Goal: Transaction & Acquisition: Purchase product/service

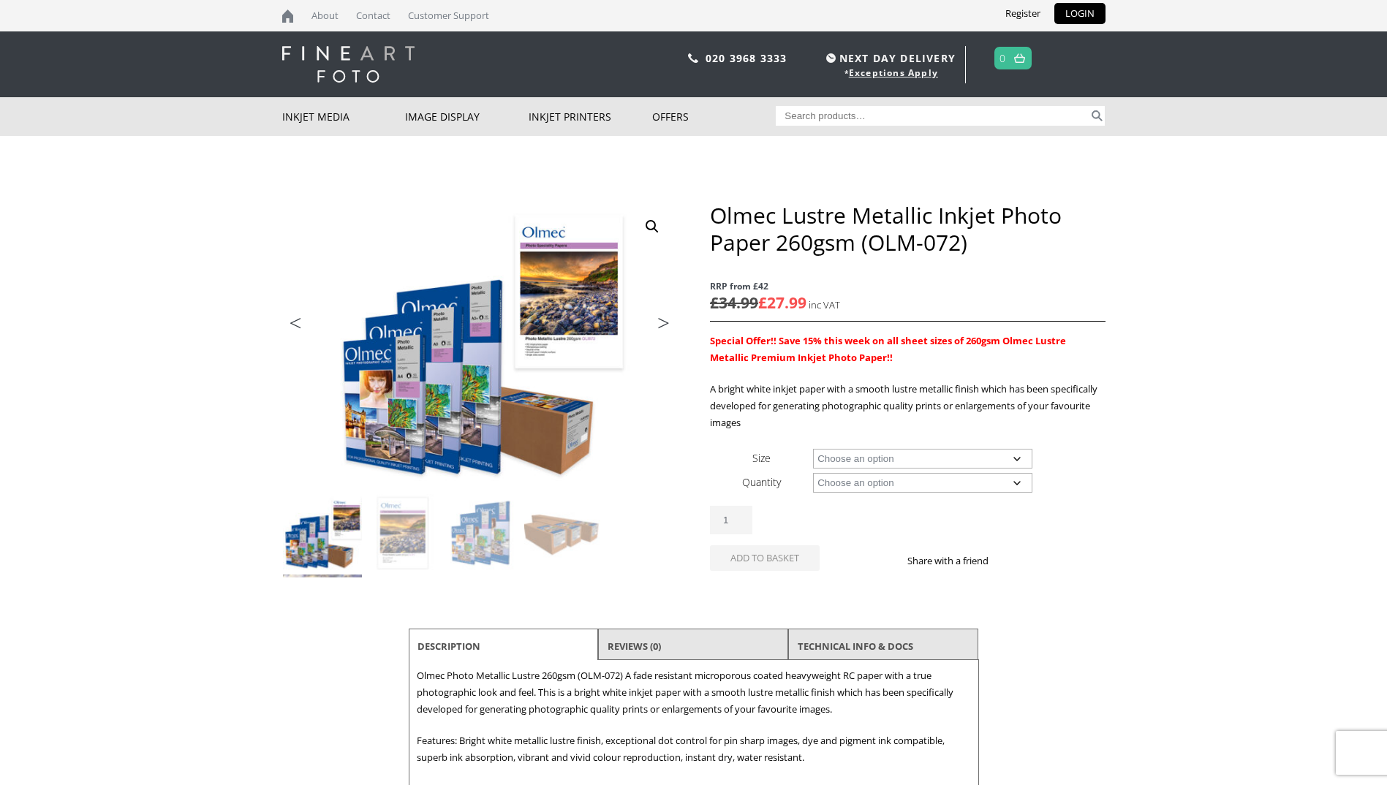
click at [1016, 457] on select "Choose an option A4 Sheet A3 Sheet A3+ Sheet A2 Sheet 17" Wide Roll 24" Wide Ro…" at bounding box center [922, 459] width 219 height 20
click at [813, 449] on select "Choose an option A4 Sheet A3 Sheet A3+ Sheet A2 Sheet 17" Wide Roll 24" Wide Ro…" at bounding box center [922, 459] width 219 height 20
select select "a2-sheet"
click at [1013, 481] on select "Choose an option 50 Sheets" at bounding box center [922, 483] width 219 height 20
select select "50-sheets"
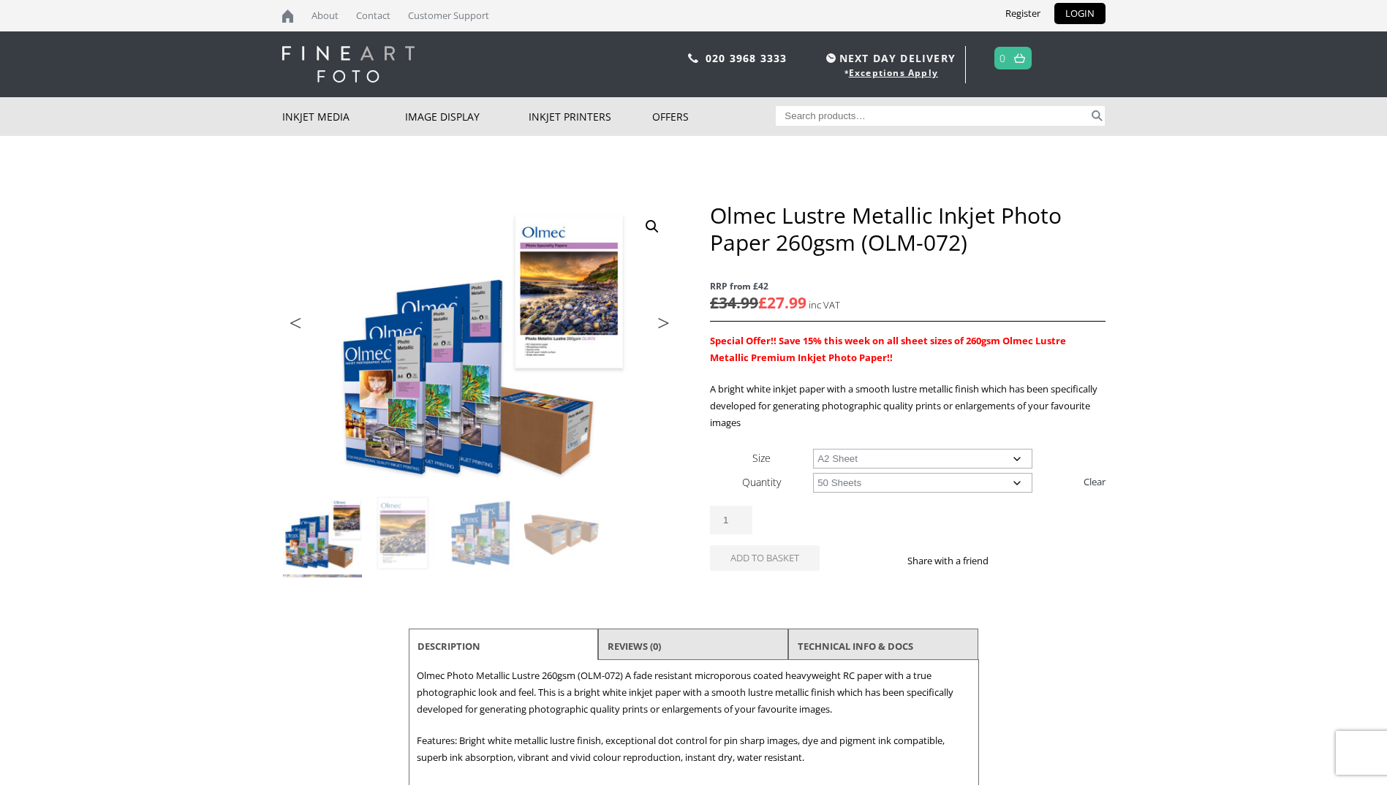
click at [813, 473] on select "Choose an option 50 Sheets" at bounding box center [922, 483] width 219 height 20
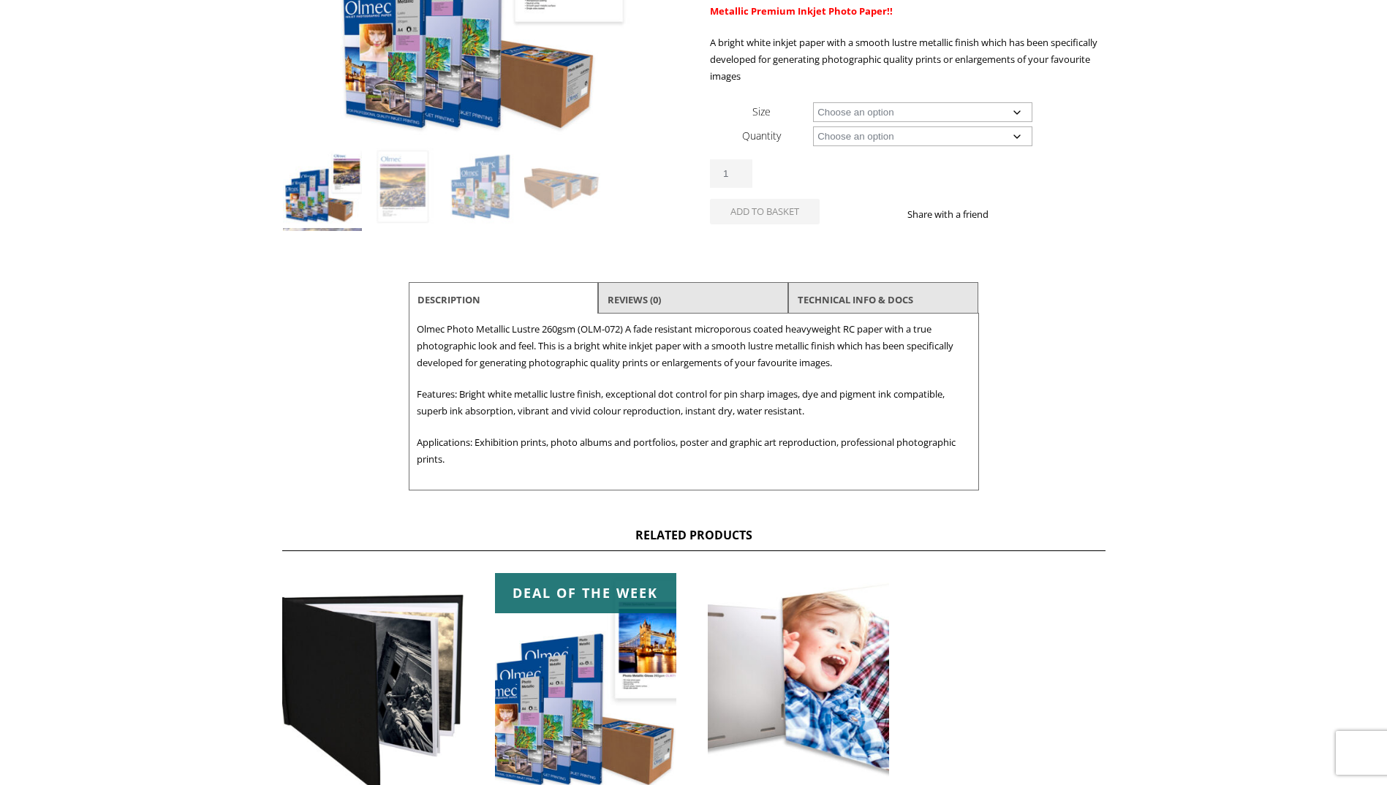
scroll to position [7, 0]
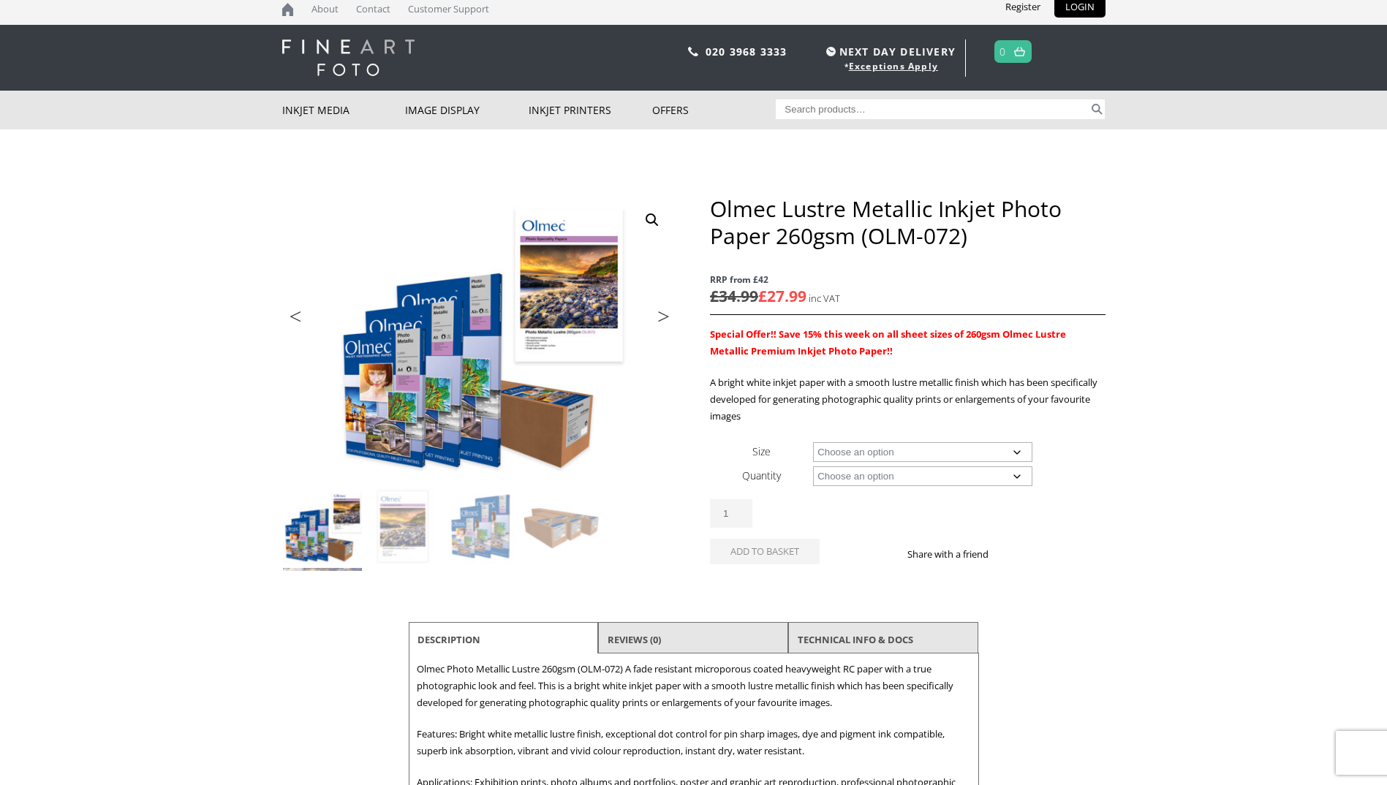
click at [1016, 453] on select "Choose an option A4 Sheet A3 Sheet A3+ Sheet A2 Sheet 17" Wide Roll 24" Wide Ro…" at bounding box center [922, 452] width 219 height 20
click at [813, 442] on select "Choose an option A4 Sheet A3 Sheet A3+ Sheet A2 Sheet 17" Wide Roll 24" Wide Ro…" at bounding box center [922, 452] width 219 height 20
select select "a2-sheet"
click at [1015, 475] on select "Choose an option 50 Sheets" at bounding box center [922, 477] width 219 height 20
select select "50-sheets"
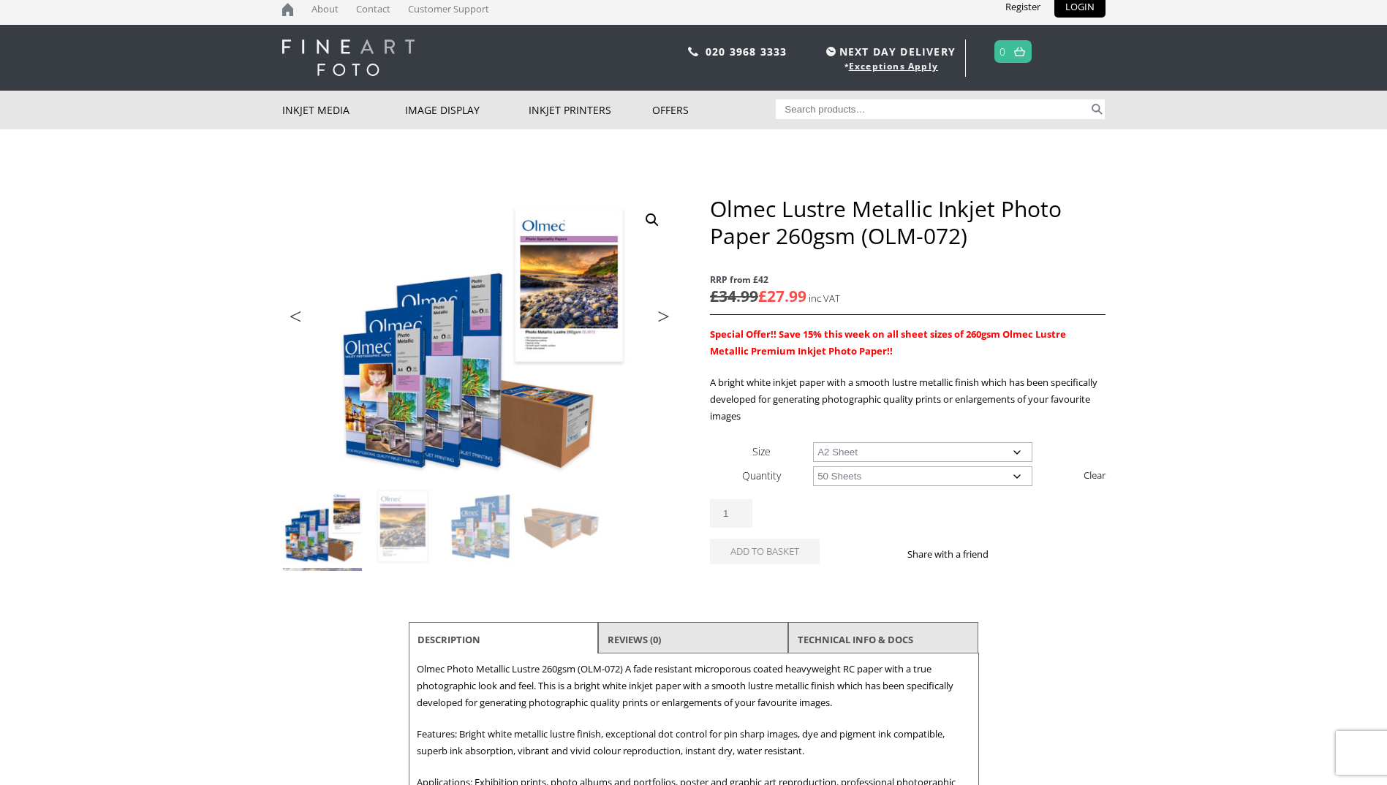
click at [813, 467] on select "Choose an option 50 Sheets" at bounding box center [922, 477] width 219 height 20
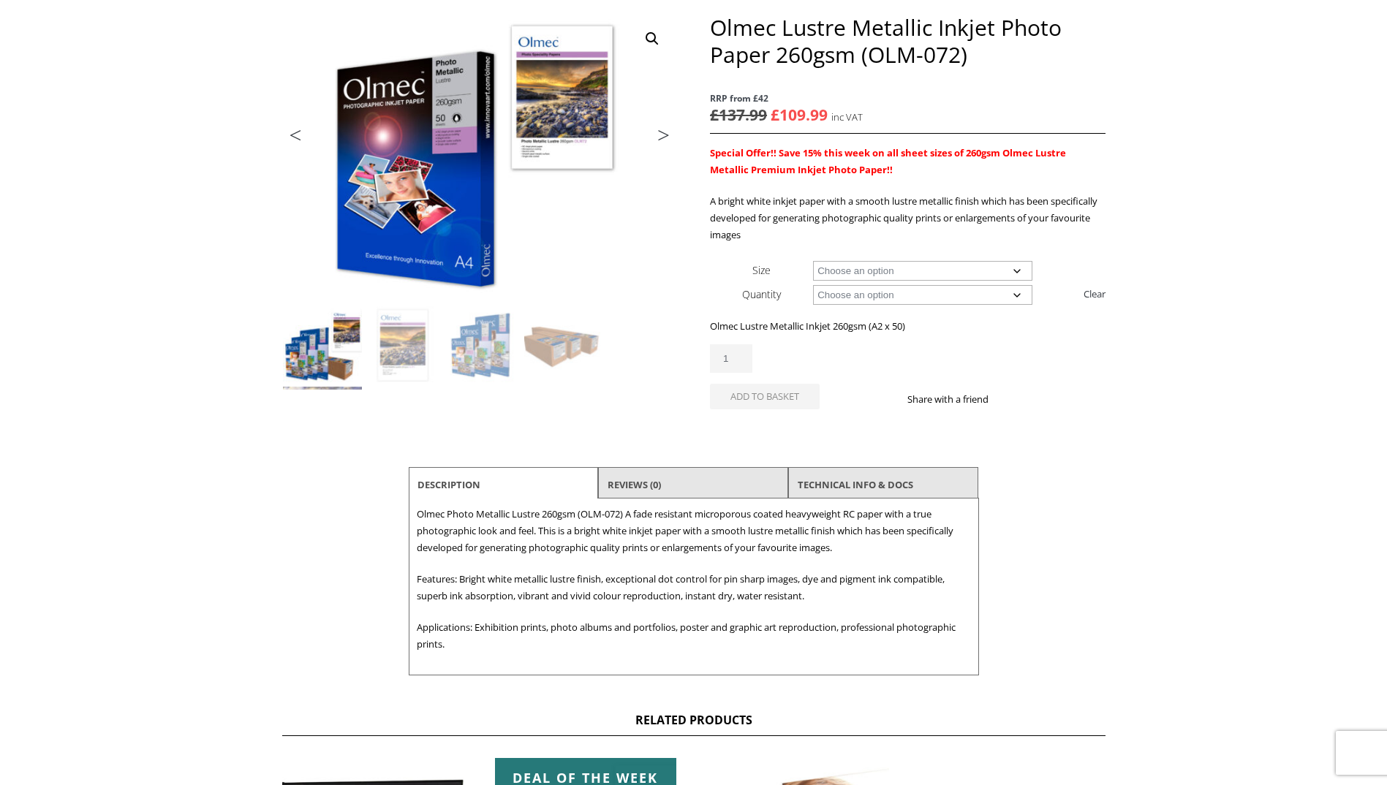
scroll to position [226, 0]
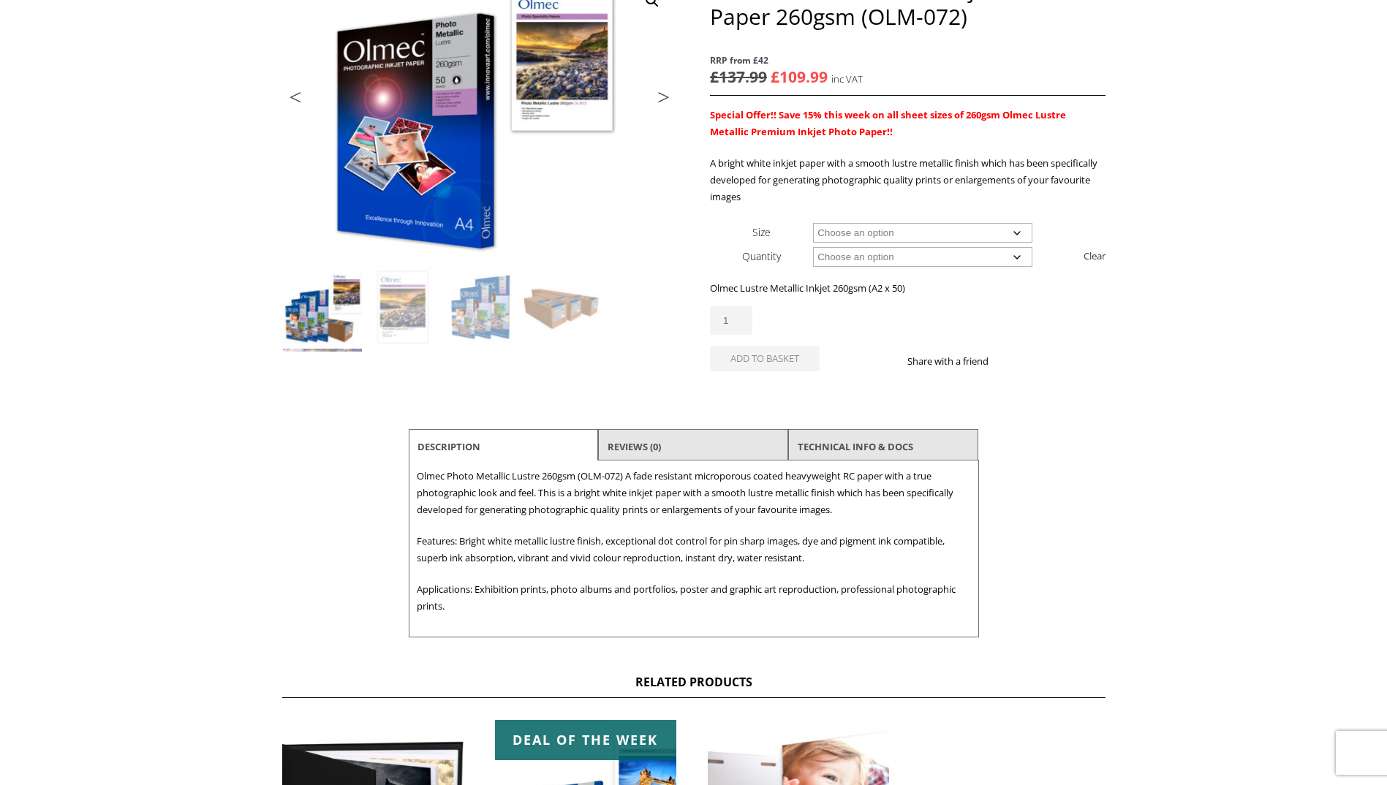
click at [1073, 309] on div "Olmec Lustre Metallic Inkjet Photo Paper 260gsm (OLM-072) quantity 1" at bounding box center [907, 320] width 395 height 29
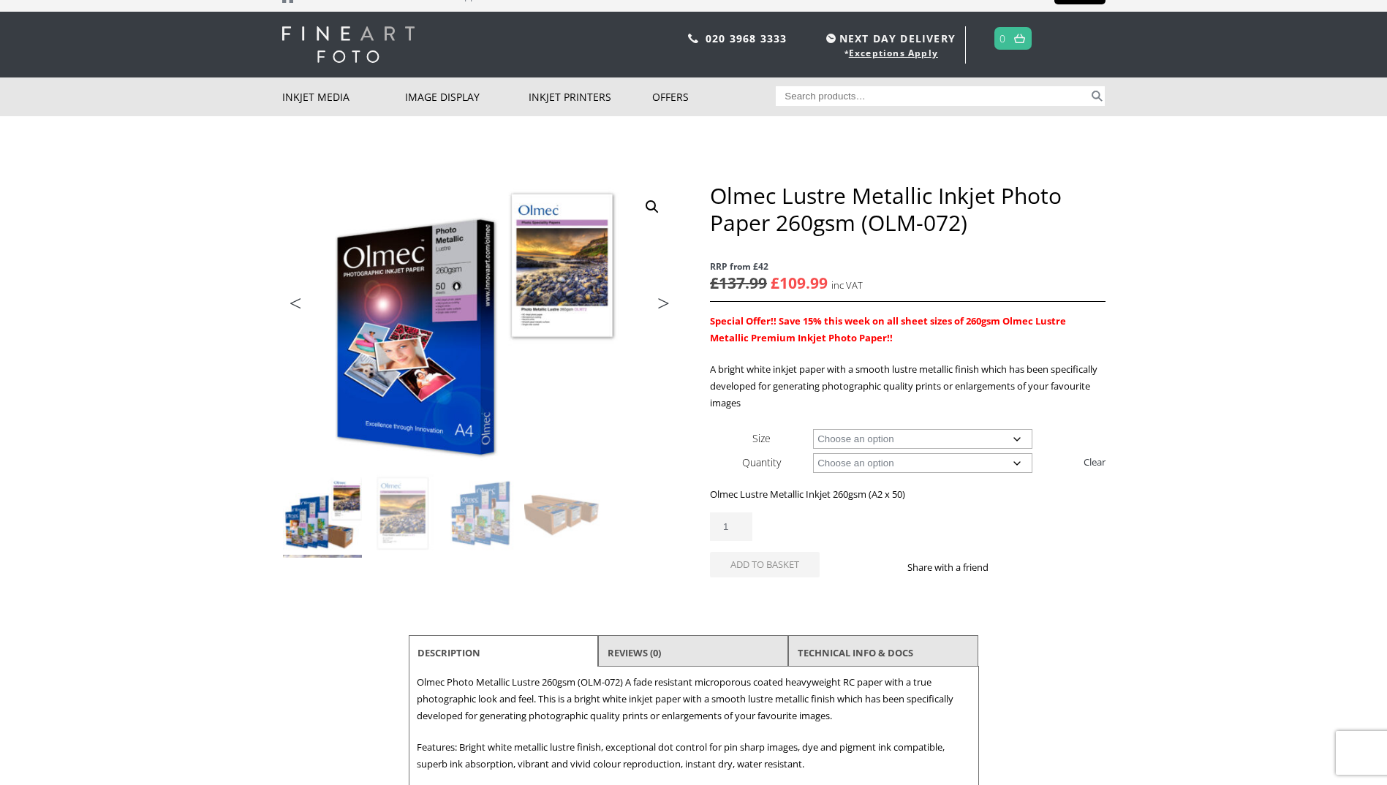
scroll to position [7, 0]
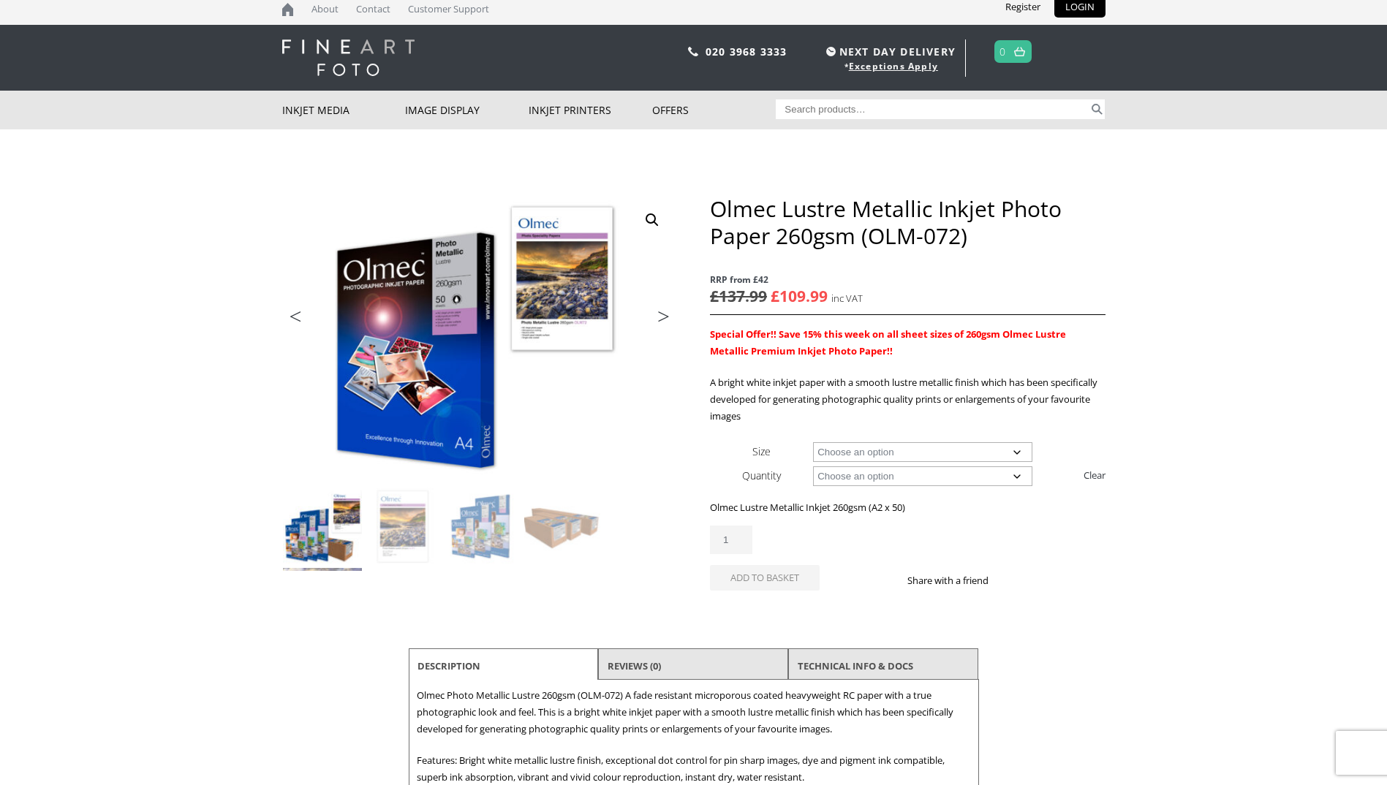
click at [1013, 454] on select "Choose an option A4 Sheet A3 Sheet A3+ Sheet A2 Sheet" at bounding box center [922, 452] width 219 height 20
click at [813, 442] on select "Choose an option A4 Sheet A3 Sheet A3+ Sheet A2 Sheet" at bounding box center [922, 452] width 219 height 20
click at [1017, 473] on select "Choose an option 50 Sheets" at bounding box center [922, 477] width 219 height 20
click at [813, 467] on select "Choose an option 50 Sheets" at bounding box center [922, 477] width 219 height 20
click at [1013, 451] on select "Choose an option A4 Sheet A3 Sheet A3+ Sheet A2 Sheet" at bounding box center [922, 452] width 219 height 20
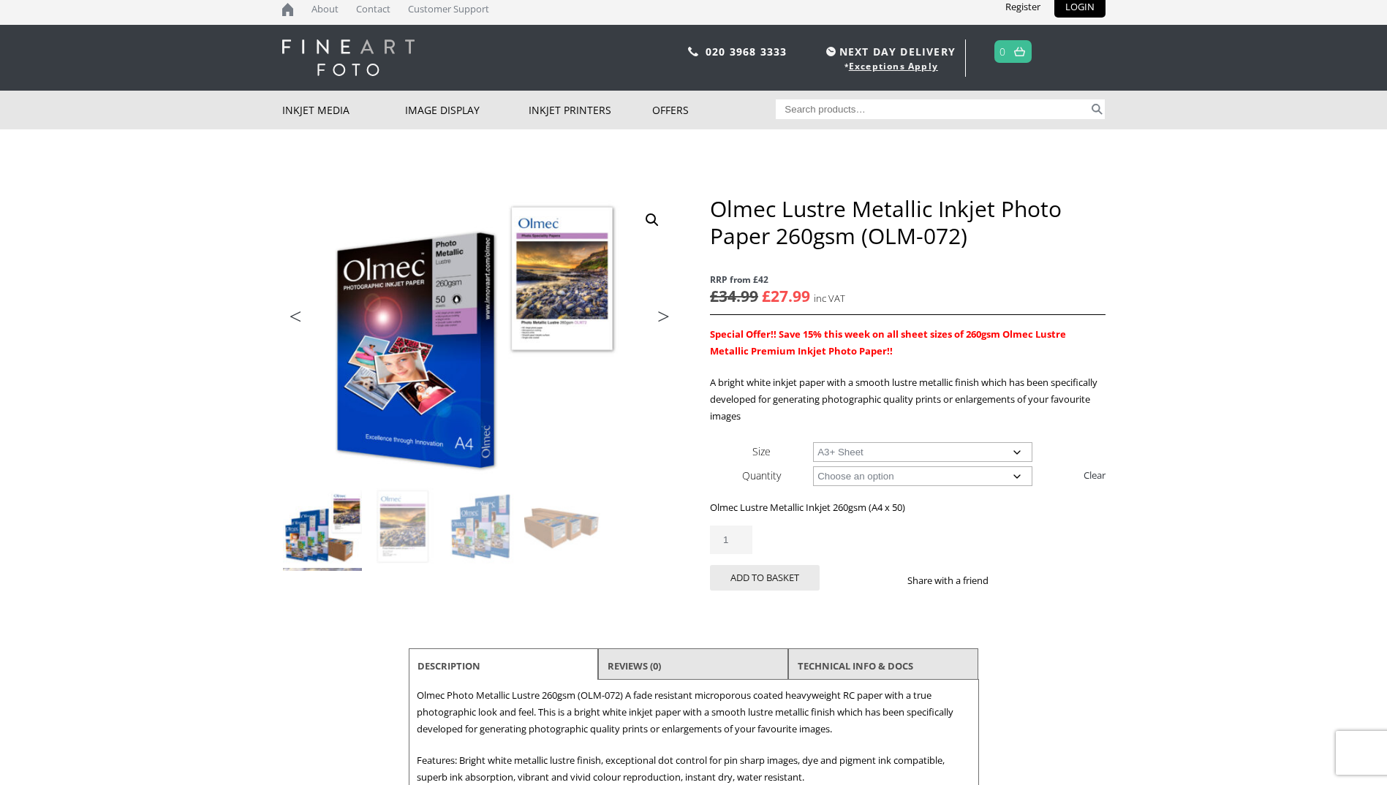
click at [813, 442] on select "Choose an option A4 Sheet A3 Sheet A3+ Sheet A2 Sheet" at bounding box center [922, 452] width 219 height 20
click at [1016, 452] on select "Choose an option A4 Sheet A3 Sheet A3+ Sheet A2 Sheet" at bounding box center [922, 452] width 219 height 20
select select "a2-sheet"
click at [813, 442] on select "Choose an option A4 Sheet A3 Sheet A3+ Sheet A2 Sheet" at bounding box center [922, 452] width 219 height 20
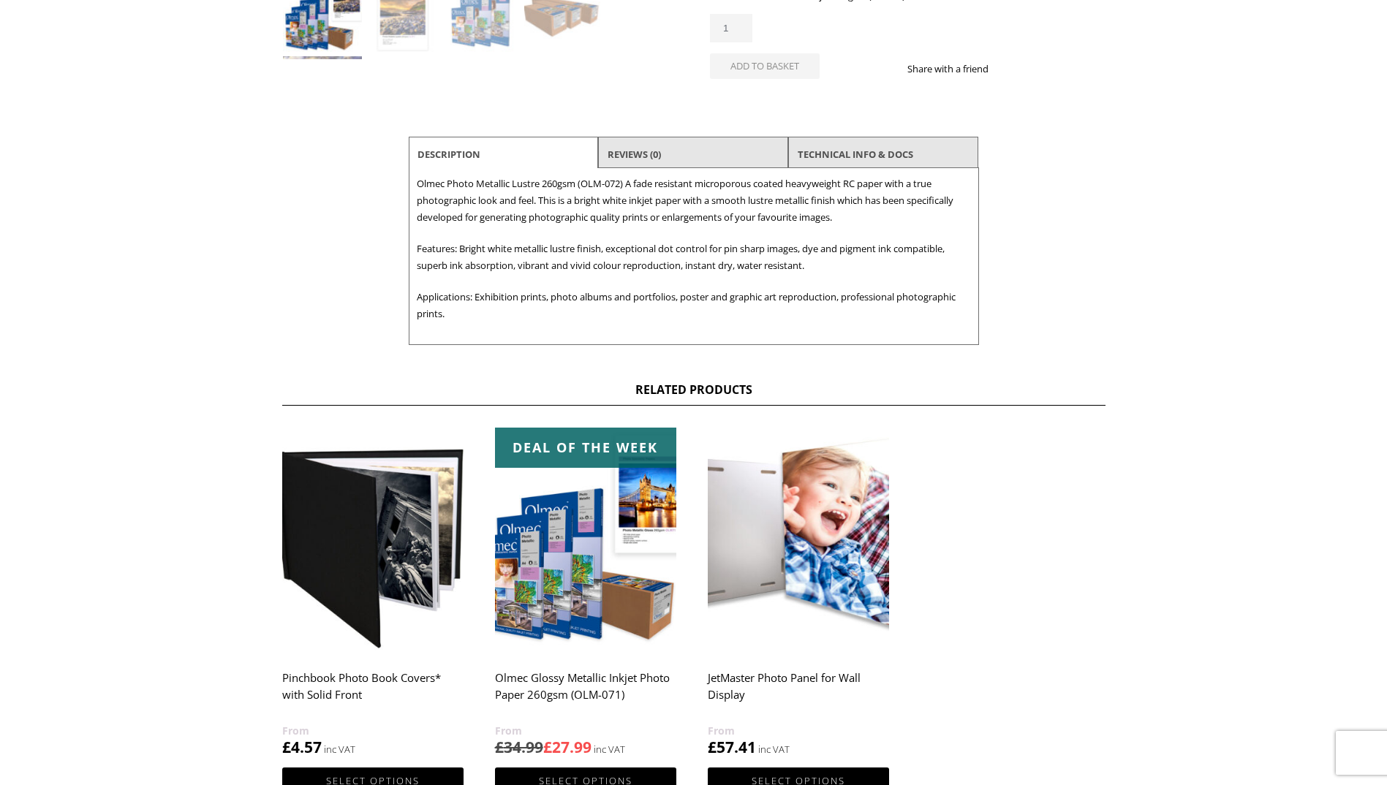
scroll to position [0, 0]
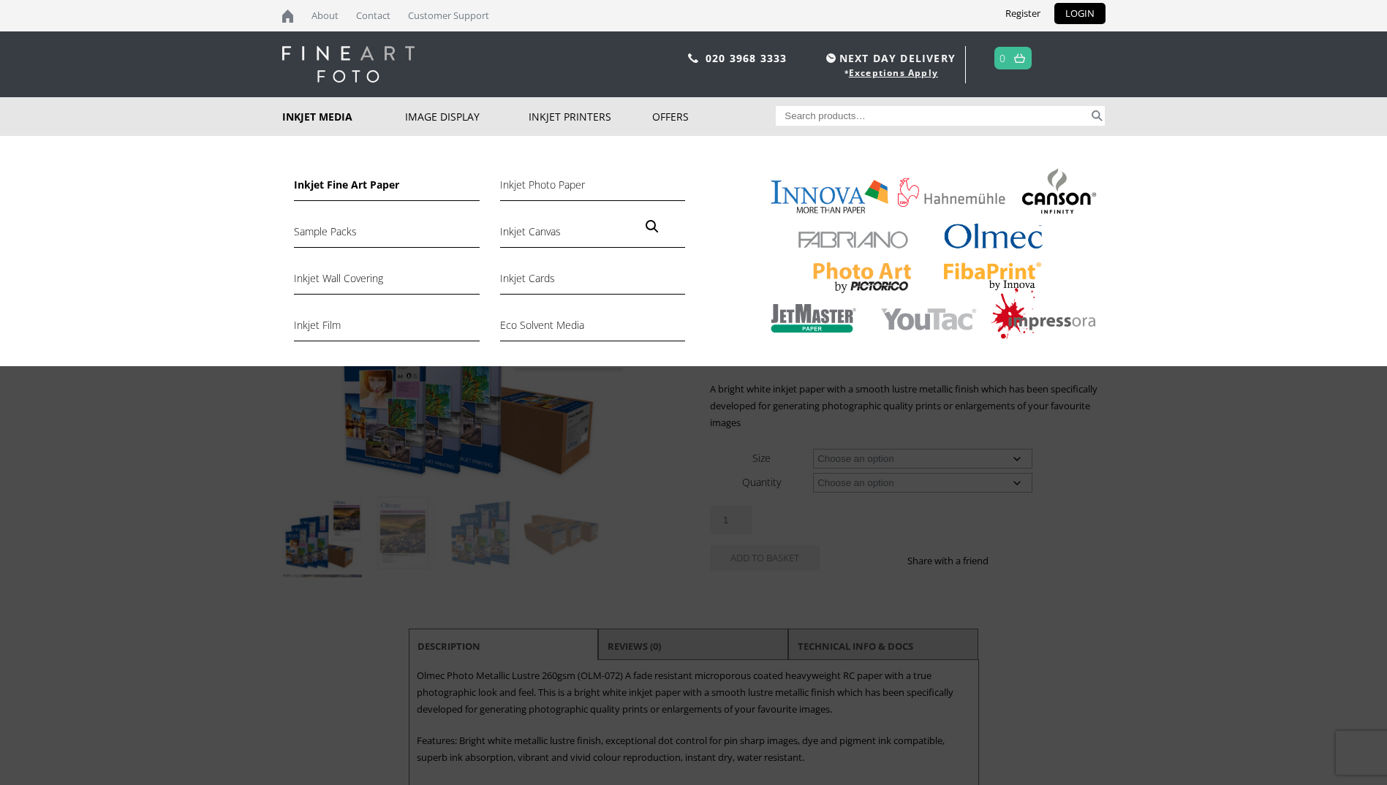
click at [320, 185] on link "Inkjet Fine Art Paper" at bounding box center [386, 188] width 185 height 25
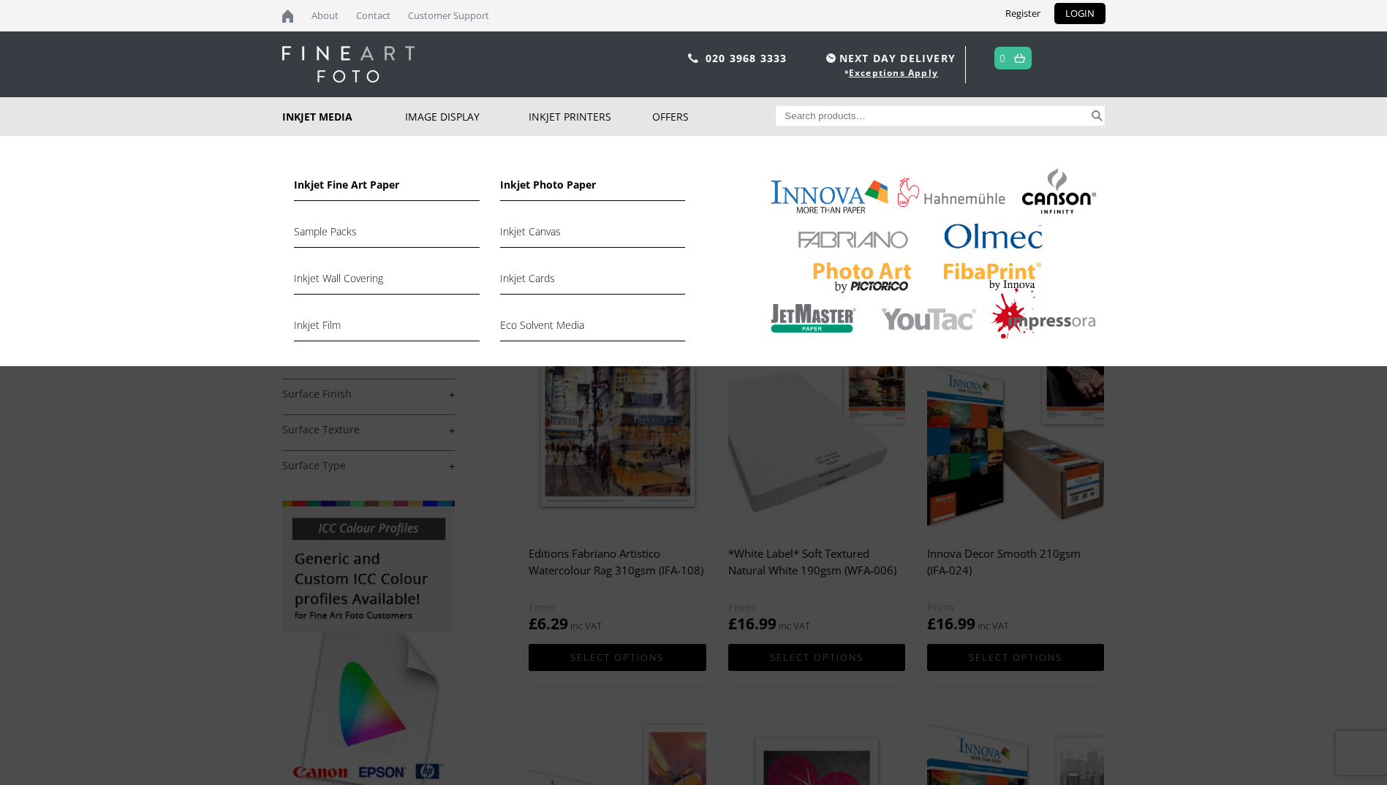
click at [524, 181] on link "Inkjet Photo Paper" at bounding box center [592, 188] width 185 height 25
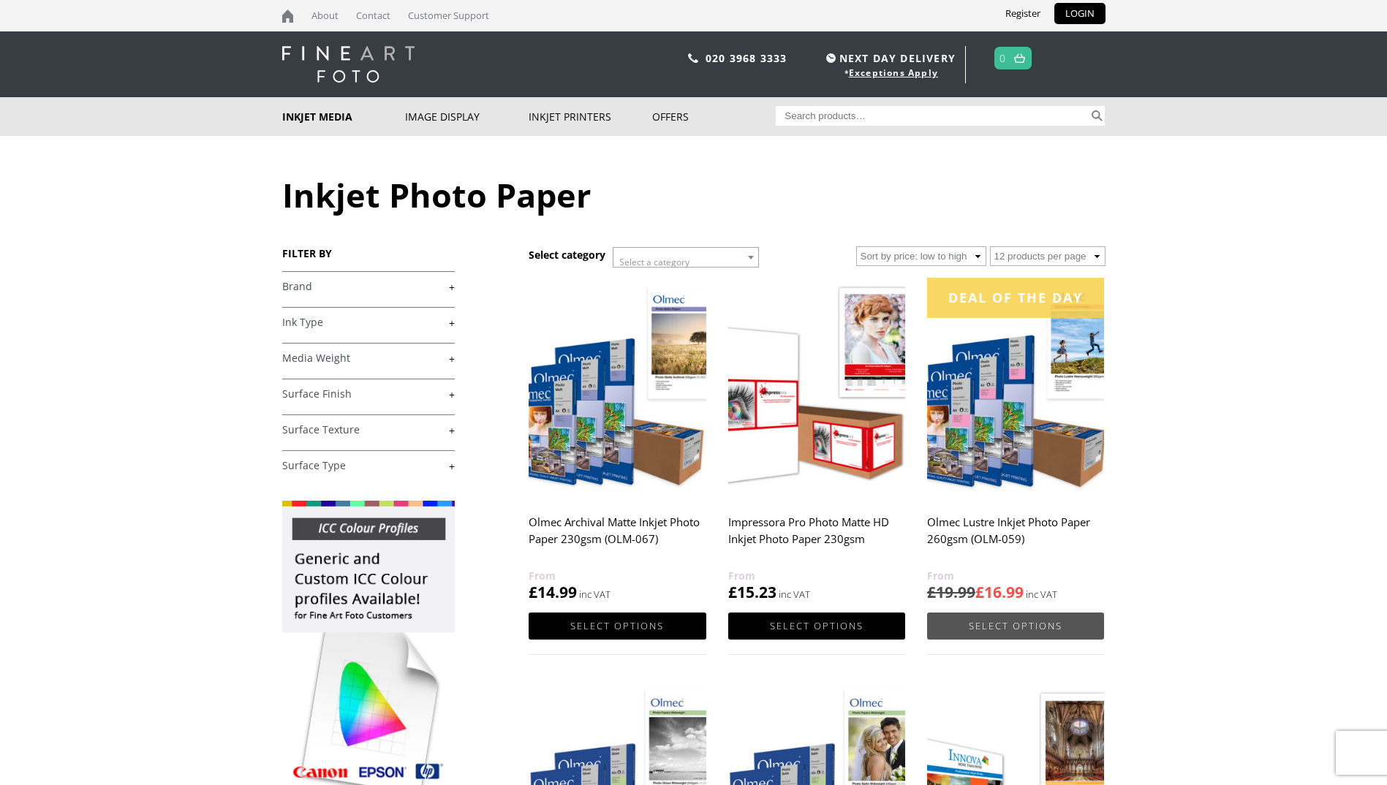
click at [1007, 623] on link "Select options" at bounding box center [1015, 626] width 177 height 27
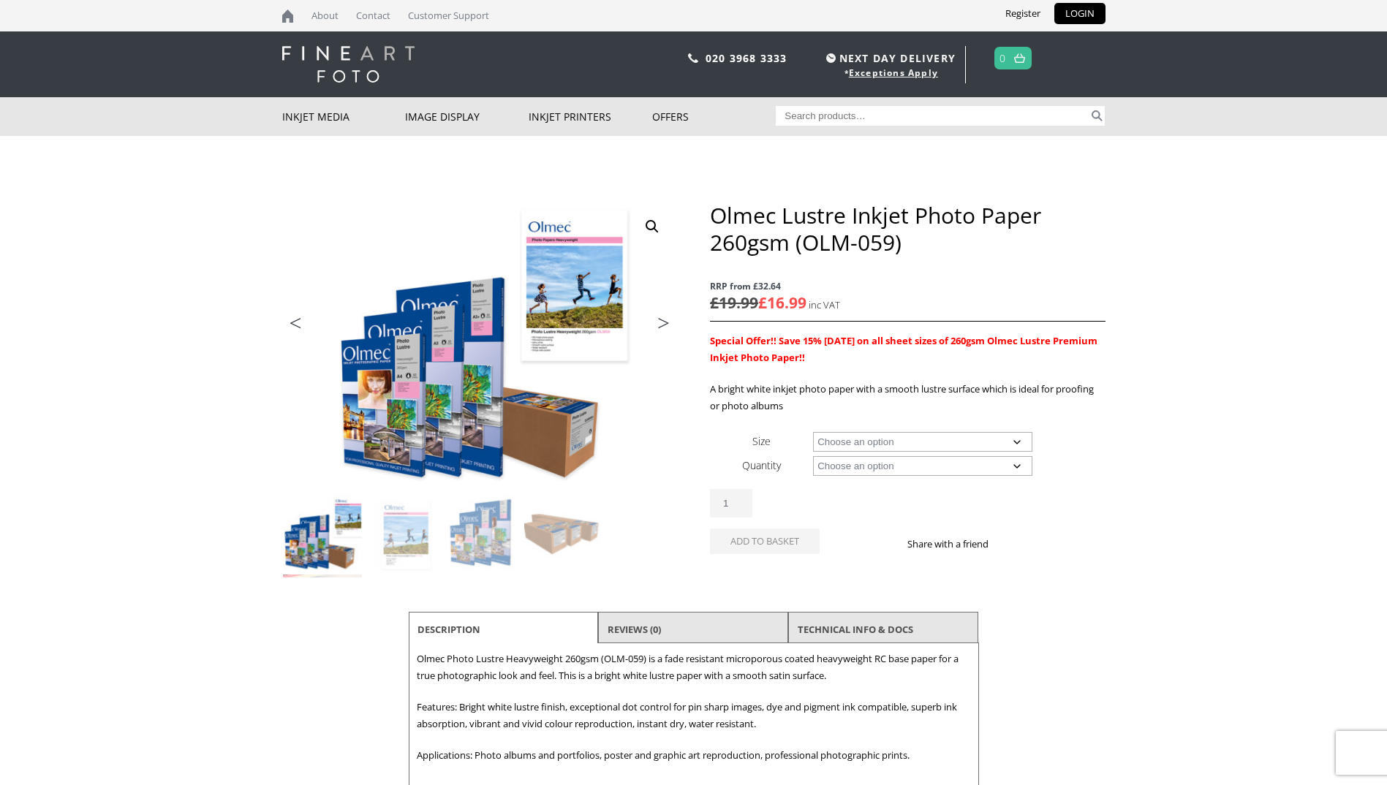
click at [1018, 440] on select "Choose an option A4 Sheet A3 Sheet A3+ Sheet A2 Sheet 17" Wide Roll 24" Wide Ro…" at bounding box center [922, 442] width 219 height 20
click at [813, 432] on select "Choose an option A4 Sheet A3 Sheet A3+ Sheet A2 Sheet 17" Wide Roll 24" Wide Ro…" at bounding box center [922, 442] width 219 height 20
select select "a2-sheet"
click at [1014, 463] on select "Choose an option 50 Sheets" at bounding box center [922, 466] width 219 height 20
select select "50-sheets"
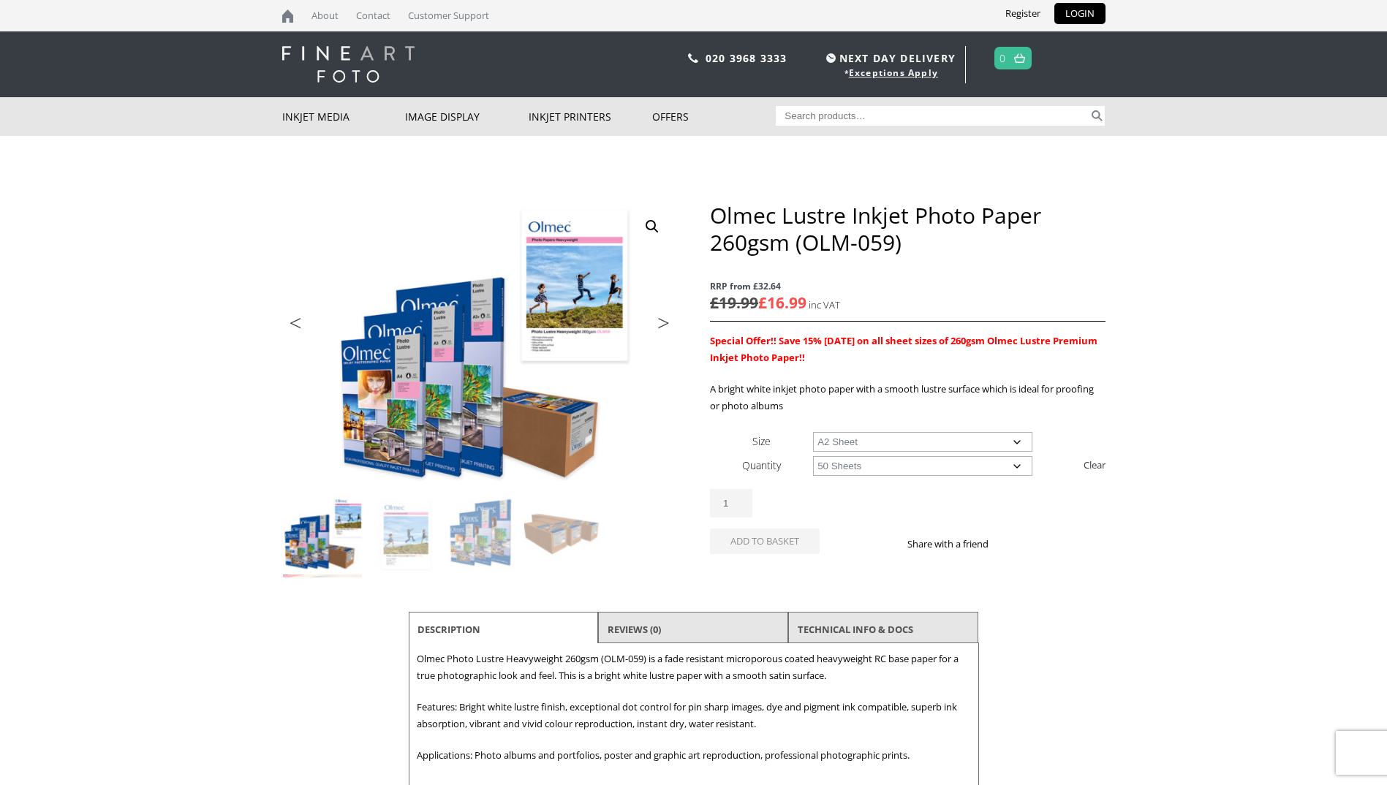
click at [813, 456] on select "Choose an option 50 Sheets" at bounding box center [922, 466] width 219 height 20
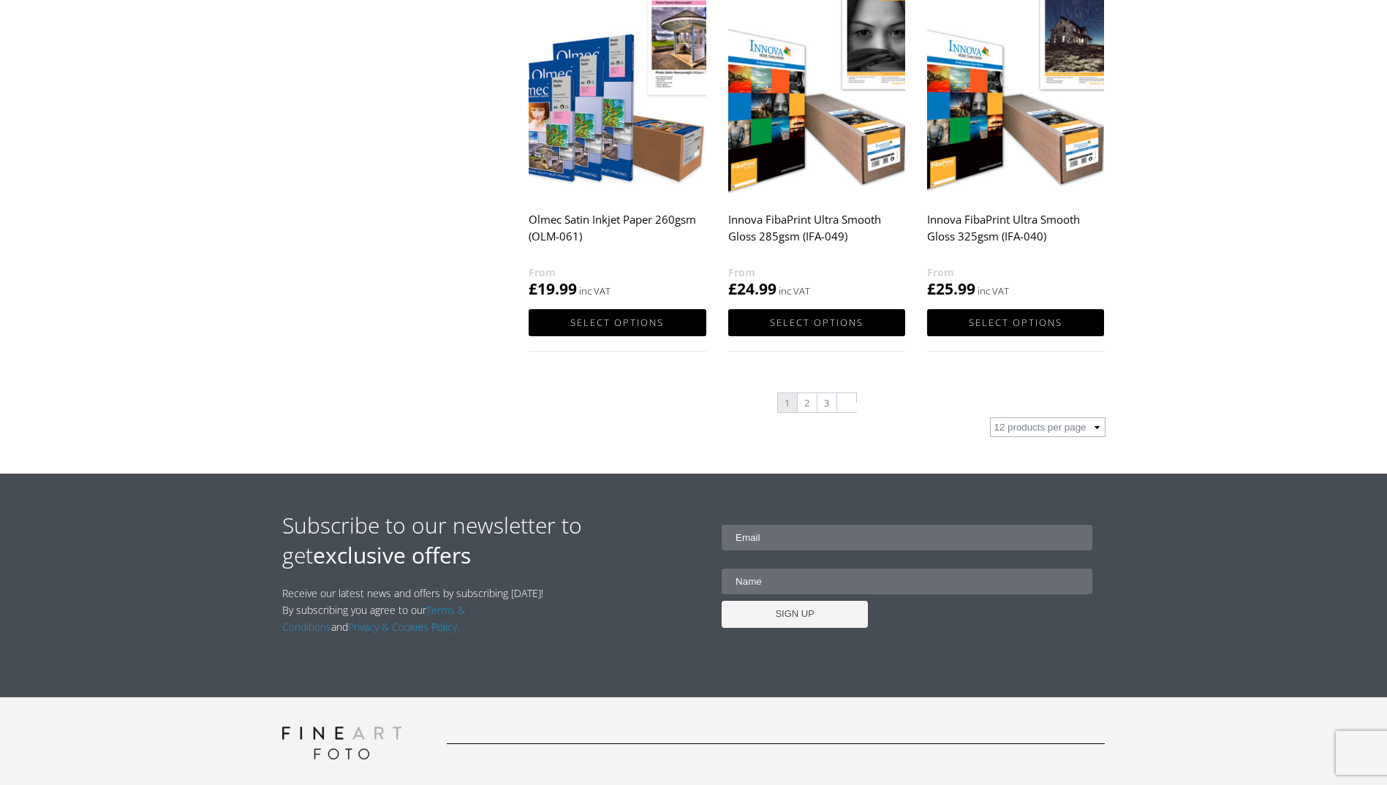
scroll to position [1609, 0]
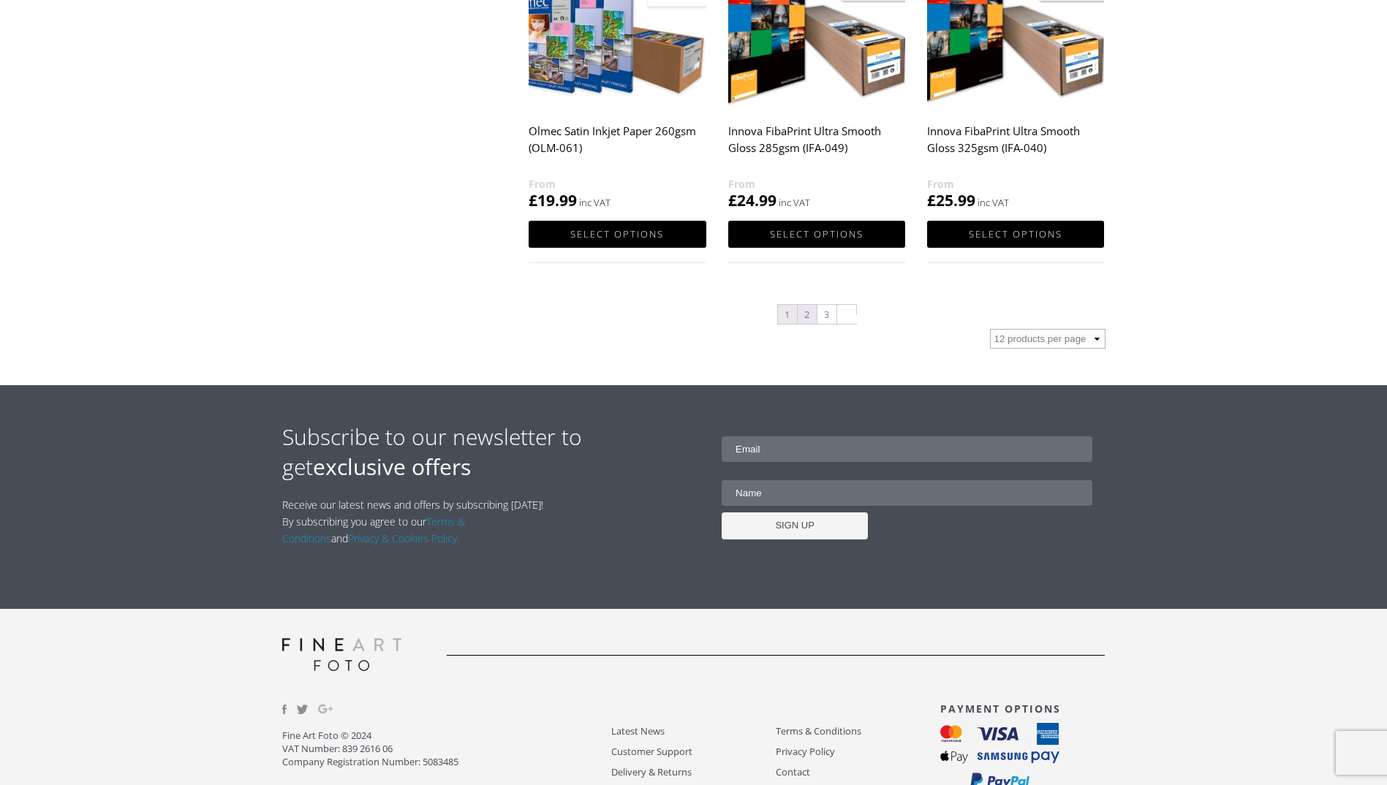
click at [805, 314] on link "2" at bounding box center [807, 314] width 19 height 19
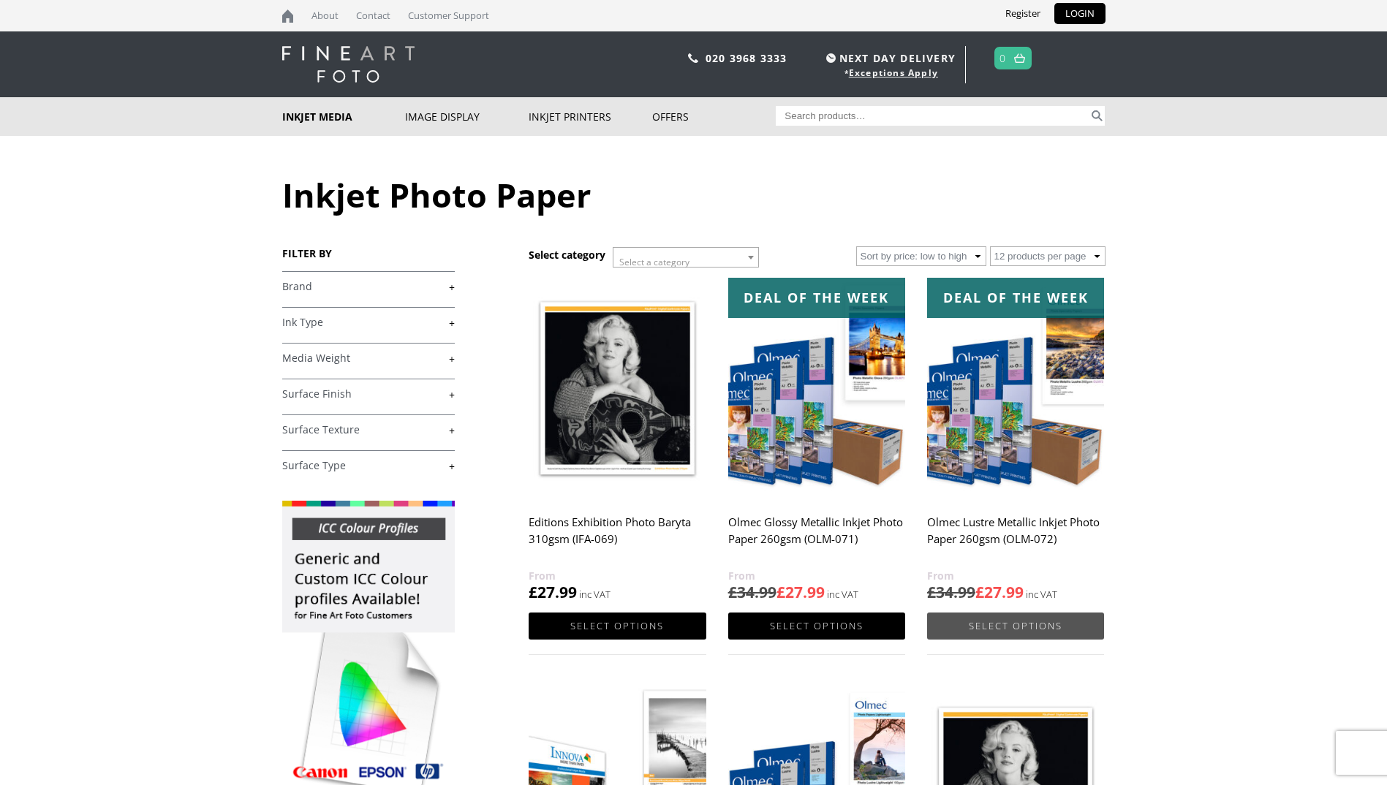
click at [1038, 627] on link "Select options" at bounding box center [1015, 626] width 177 height 27
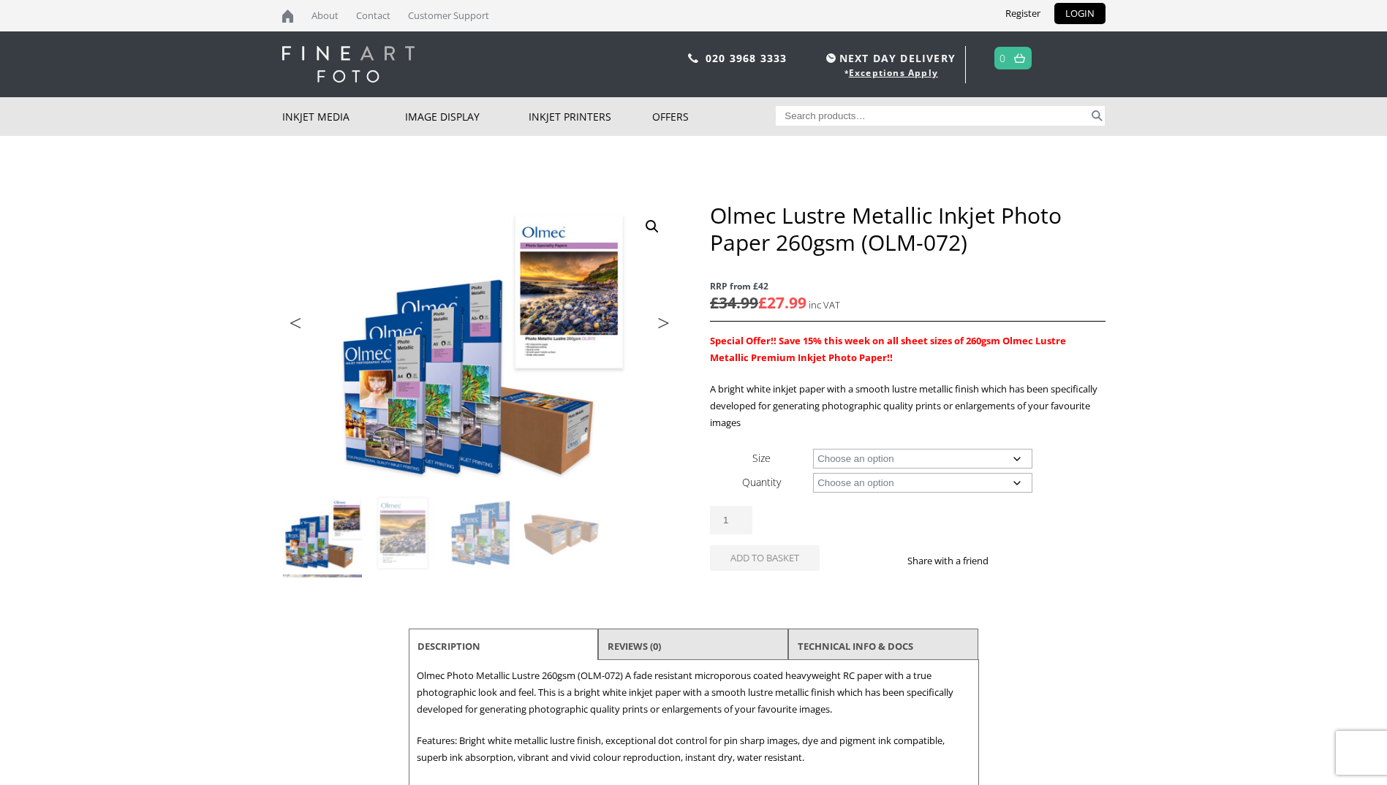
click at [1018, 459] on select "Choose an option A4 Sheet A3 Sheet A3+ Sheet A2 Sheet 17" Wide Roll 24" Wide Ro…" at bounding box center [922, 459] width 219 height 20
click at [813, 449] on select "Choose an option A4 Sheet A3 Sheet A3+ Sheet A2 Sheet 17" Wide Roll 24" Wide Ro…" at bounding box center [922, 459] width 219 height 20
select select "a2-sheet"
click at [1013, 480] on select "Choose an option 50 Sheets" at bounding box center [922, 483] width 219 height 20
select select "50-sheets"
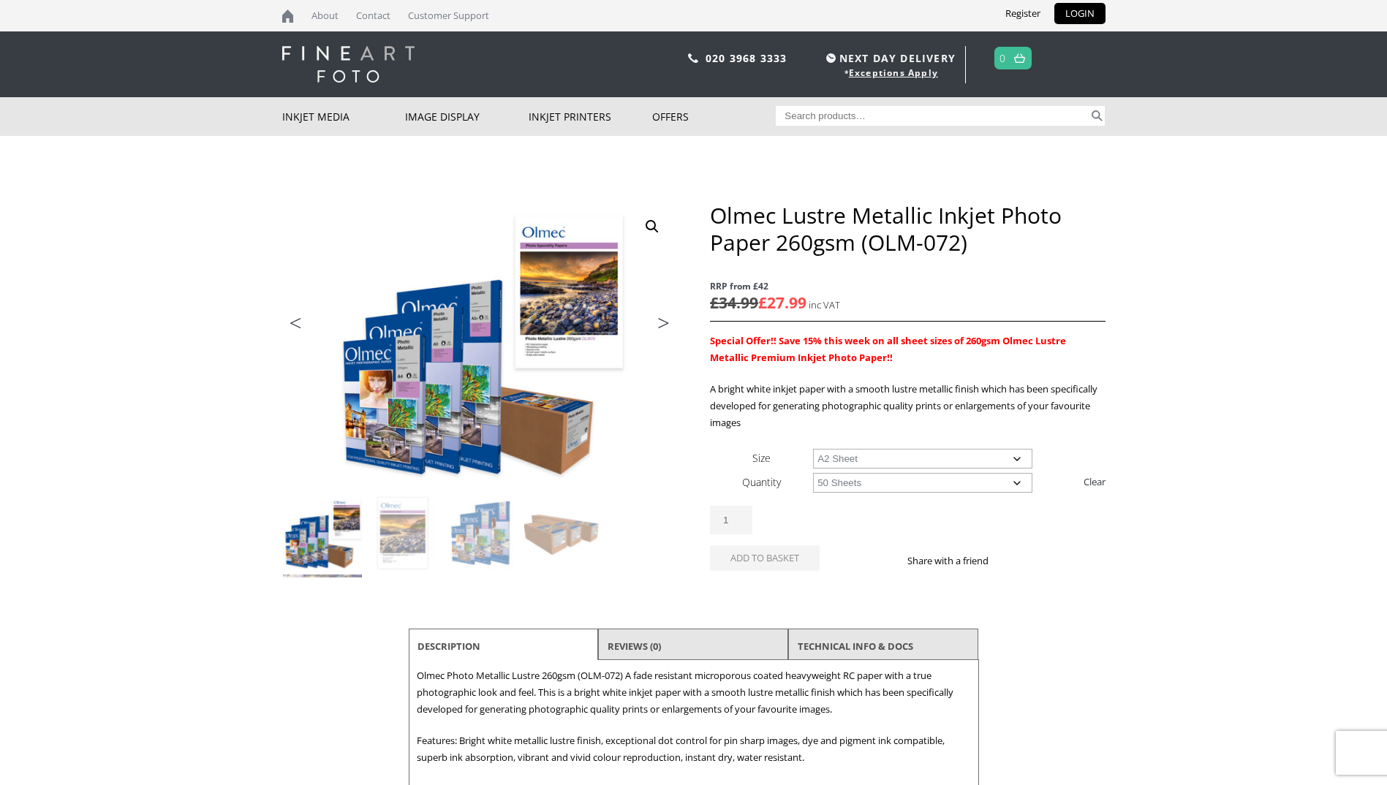
click at [813, 473] on select "Choose an option 50 Sheets" at bounding box center [922, 483] width 219 height 20
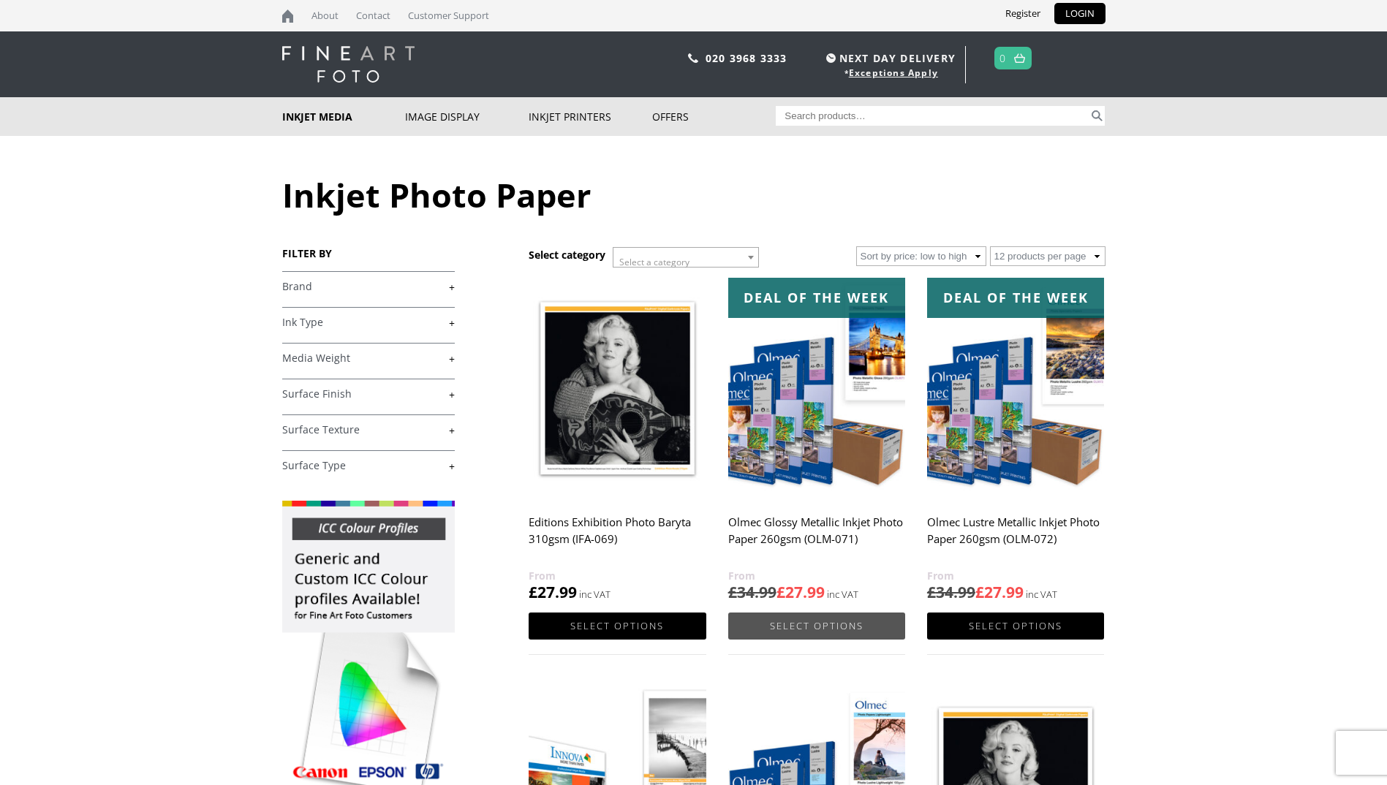
click at [820, 628] on link "Select options" at bounding box center [816, 626] width 177 height 27
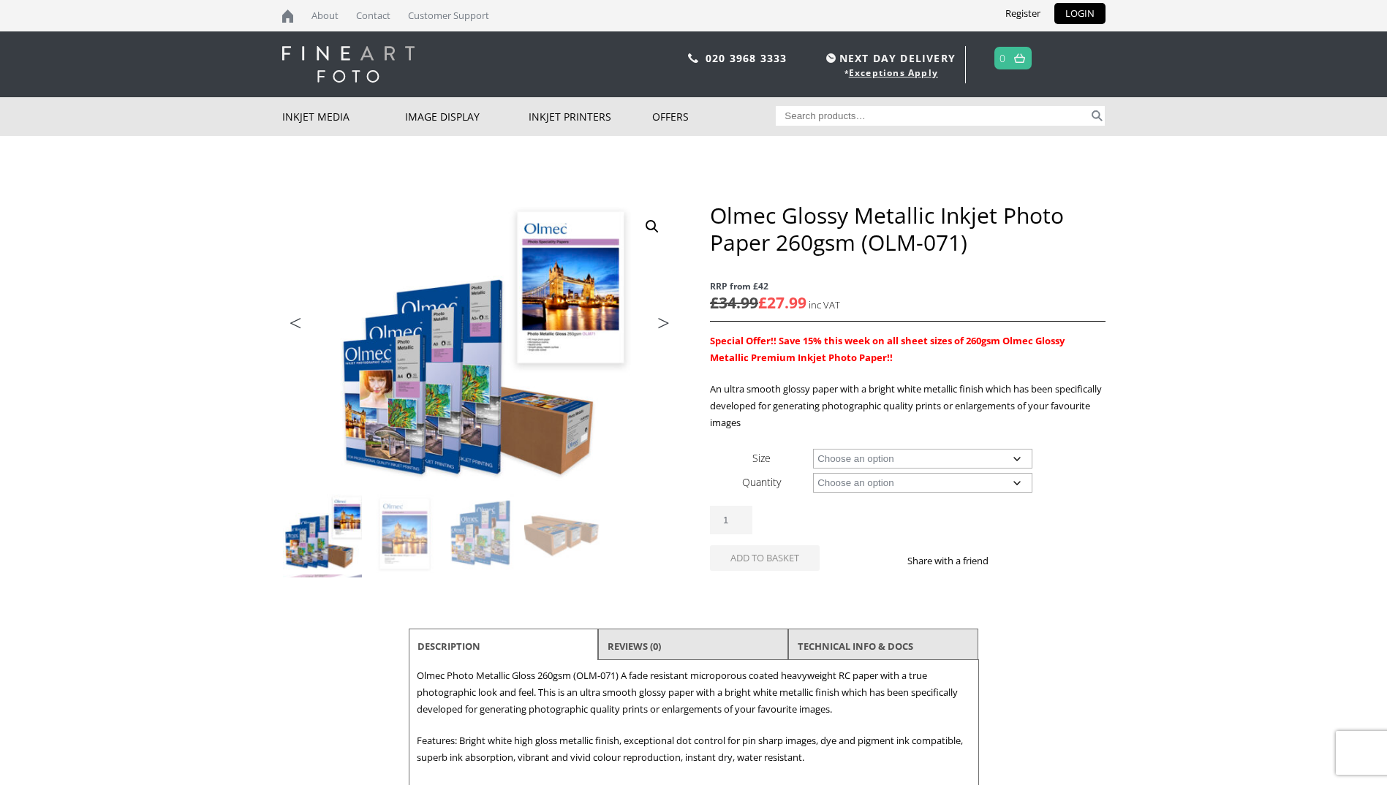
click at [1020, 456] on select "Choose an option A4 Sheet A3 Sheet A3+ Sheet A2 Sheet 17" Wide Roll 24" Wide Ro…" at bounding box center [922, 459] width 219 height 20
click at [813, 449] on select "Choose an option A4 Sheet A3 Sheet A3+ Sheet A2 Sheet 17" Wide Roll 24" Wide Ro…" at bounding box center [922, 459] width 219 height 20
select select "a2-sheet"
click at [1019, 479] on select "Choose an option 50 Sheets" at bounding box center [922, 483] width 219 height 20
select select "50-sheets"
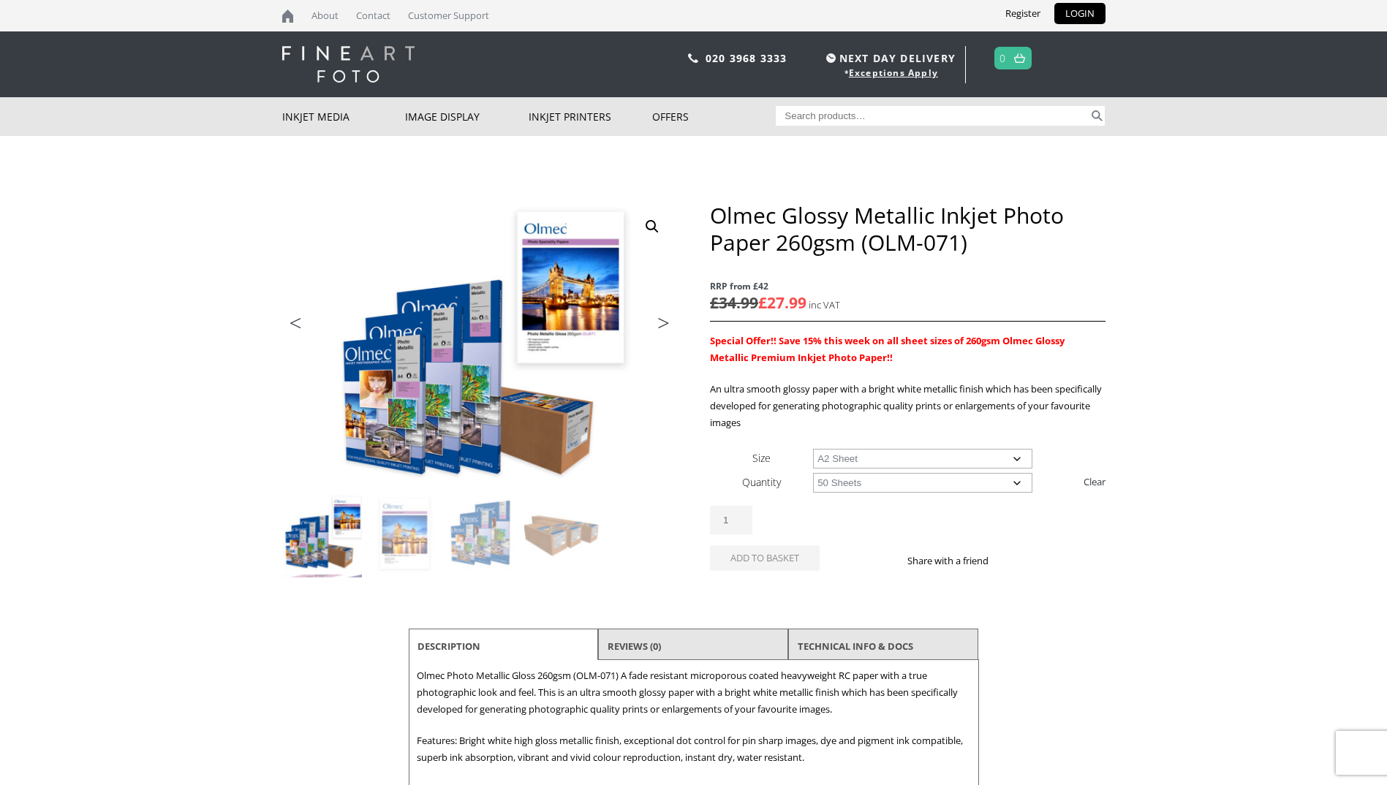
click at [813, 473] on select "Choose an option 50 Sheets" at bounding box center [922, 483] width 219 height 20
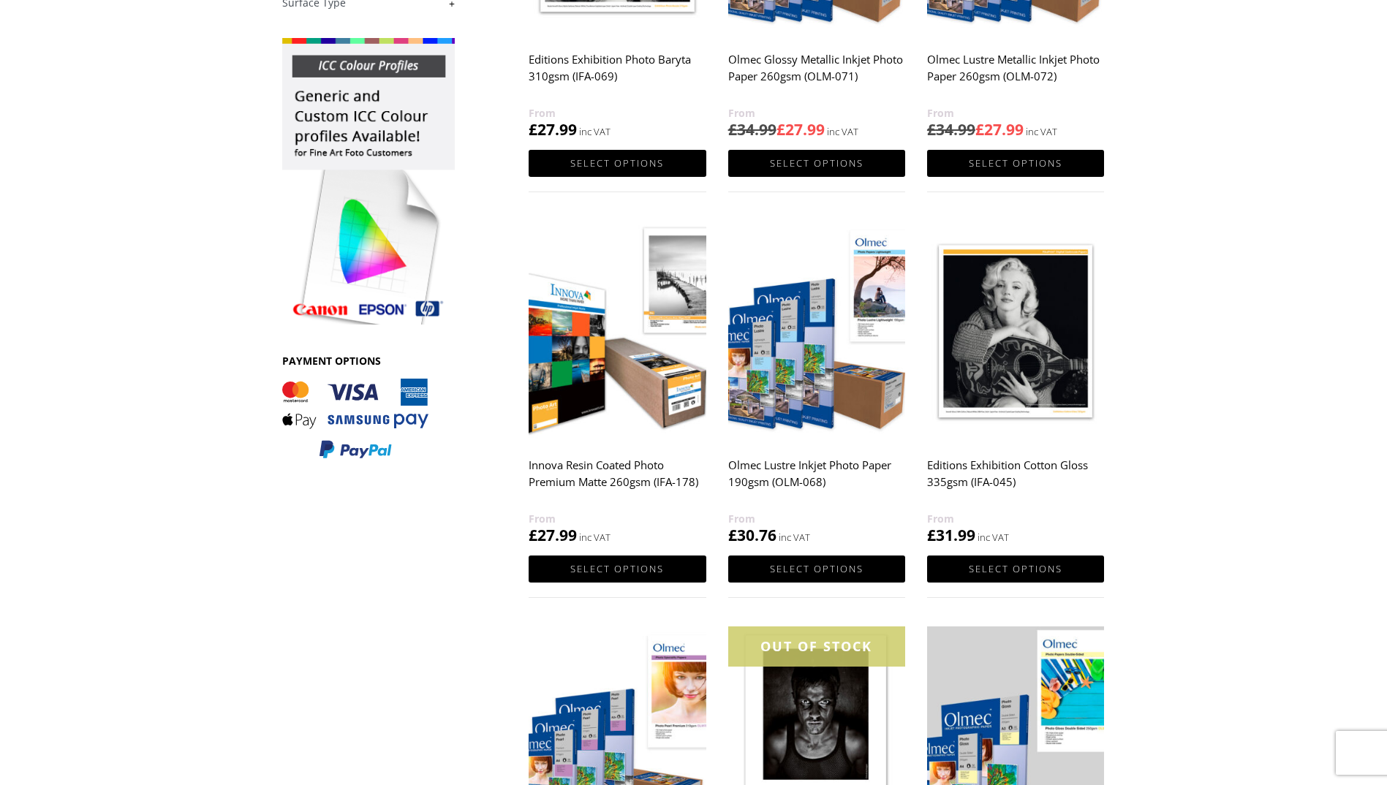
scroll to position [439, 0]
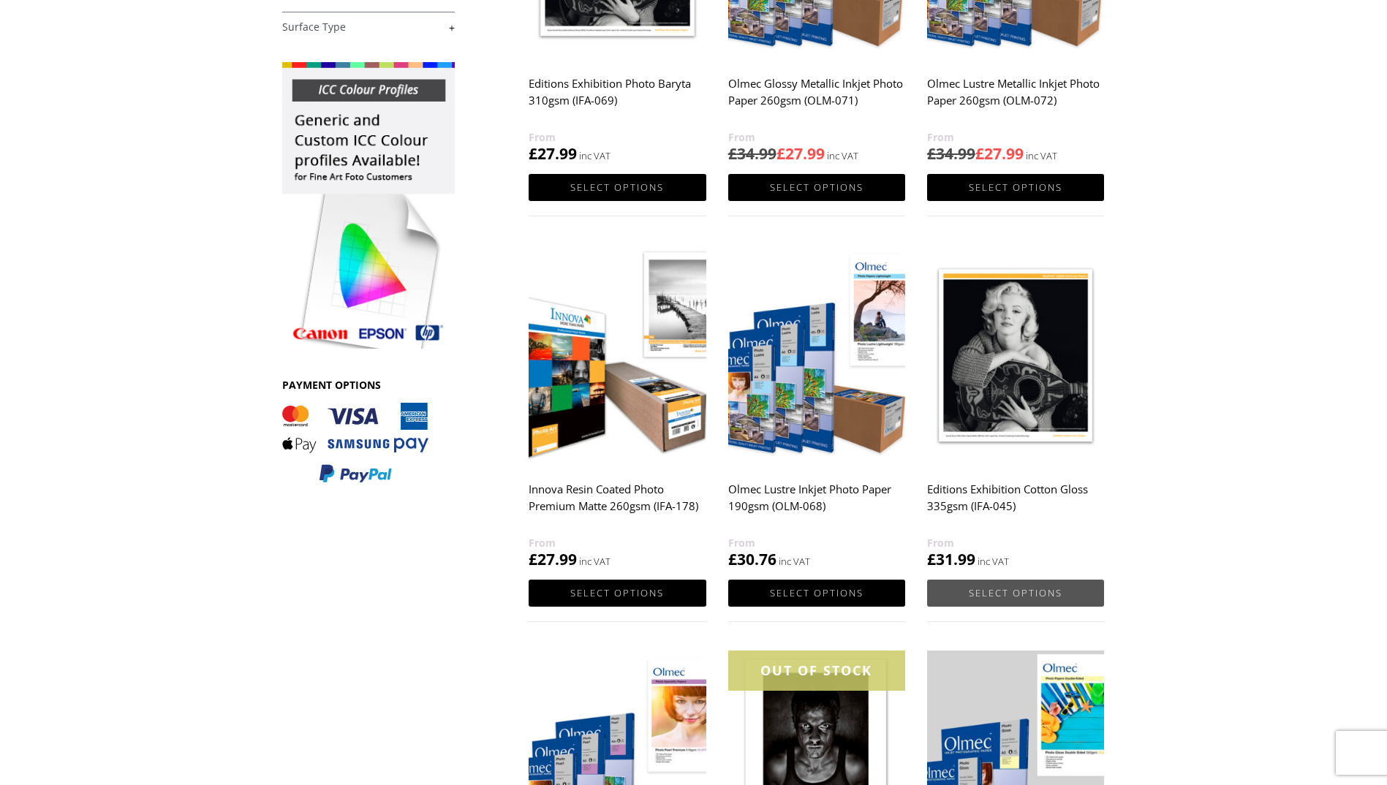
click at [1009, 589] on link "Select options" at bounding box center [1015, 593] width 177 height 27
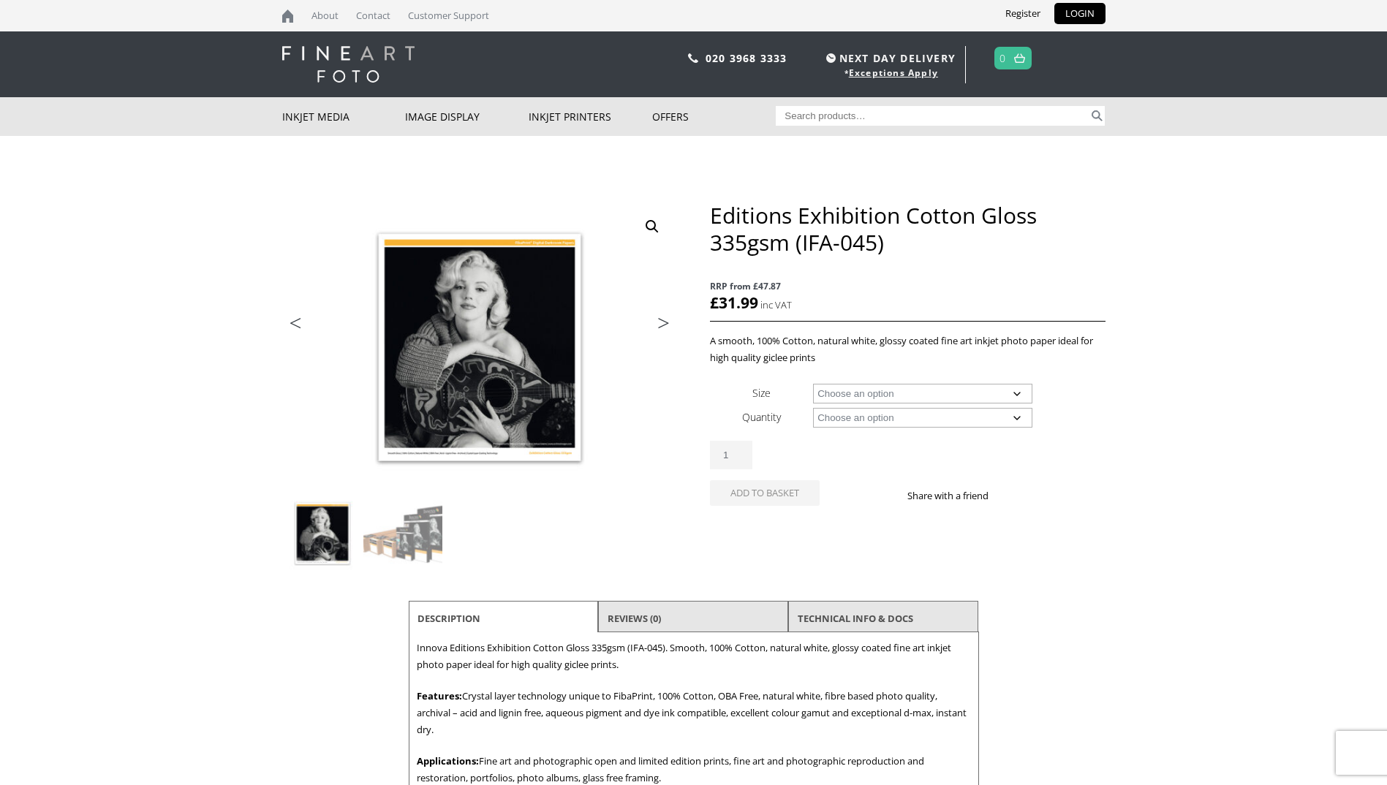
click at [1013, 394] on select "Choose an option A4 Sheet A3 Sheet A3+ Sheet A2 Sheet 17" Wide Roll 24" Wide Ro…" at bounding box center [922, 394] width 219 height 20
click at [813, 384] on select "Choose an option A4 Sheet A3 Sheet A3+ Sheet A2 Sheet 17" Wide Roll 24" Wide Ro…" at bounding box center [922, 394] width 219 height 20
select select "a2-sheet"
click at [1016, 421] on select "Choose an option 25 Sheets" at bounding box center [922, 418] width 219 height 20
select select "25-sheets"
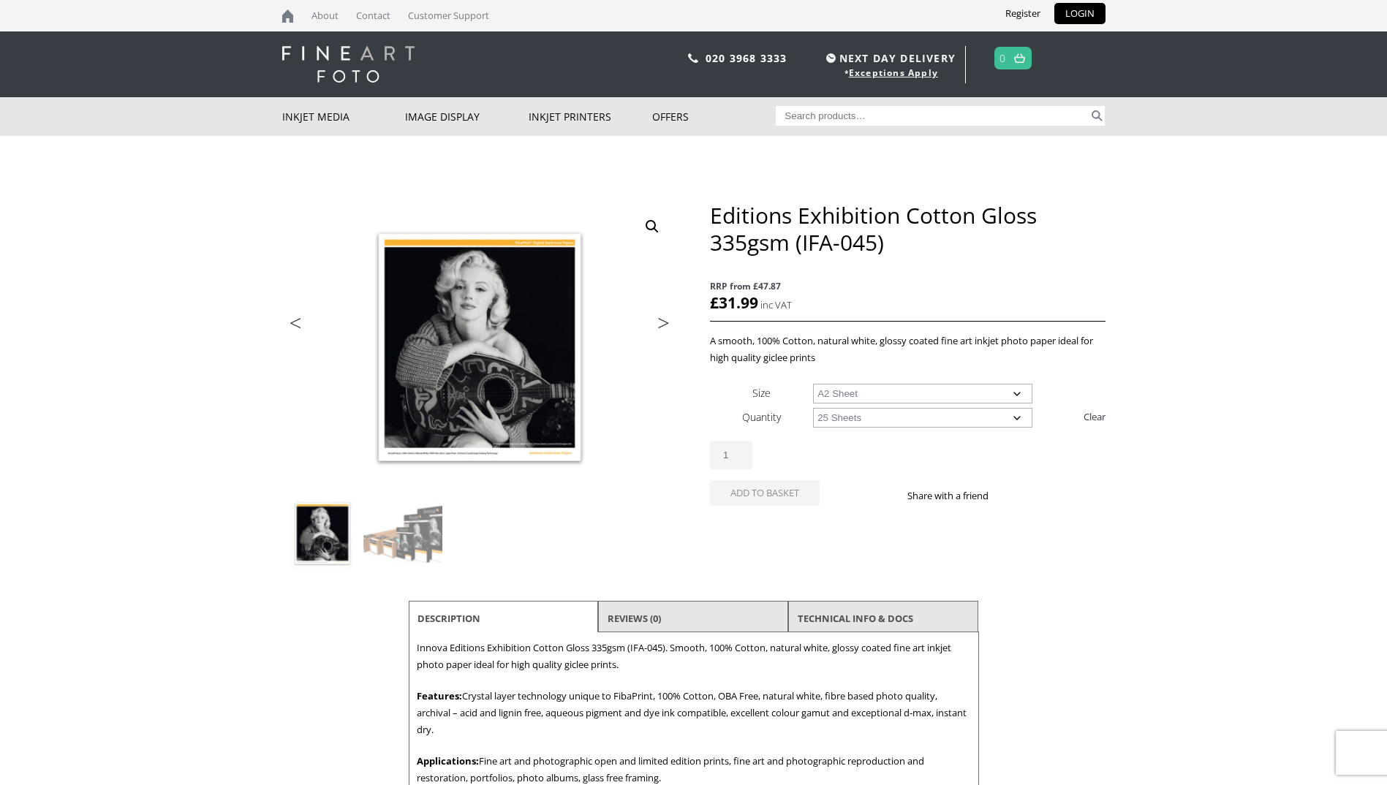
click at [813, 408] on select "Choose an option 25 Sheets" at bounding box center [922, 418] width 219 height 20
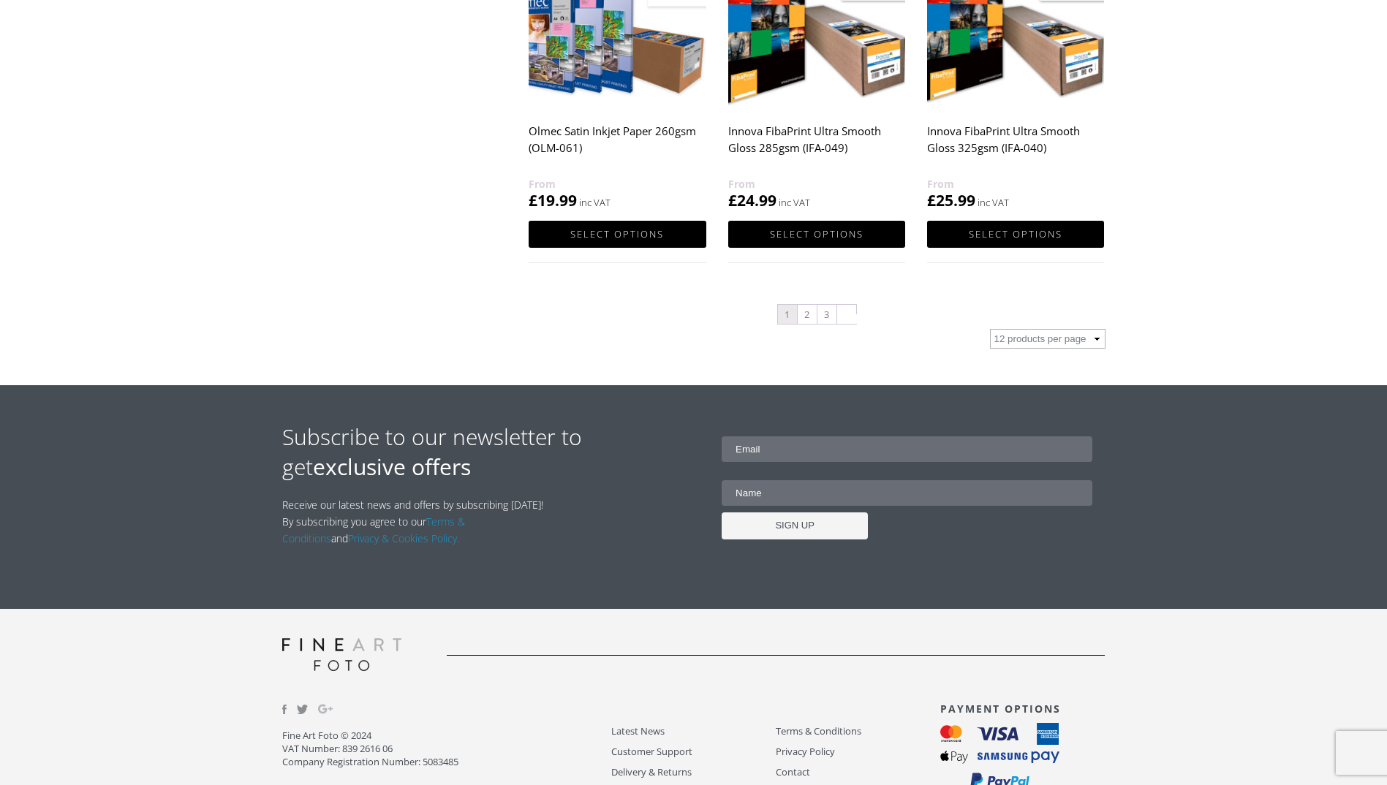
scroll to position [1609, 0]
